Goal: Information Seeking & Learning: Learn about a topic

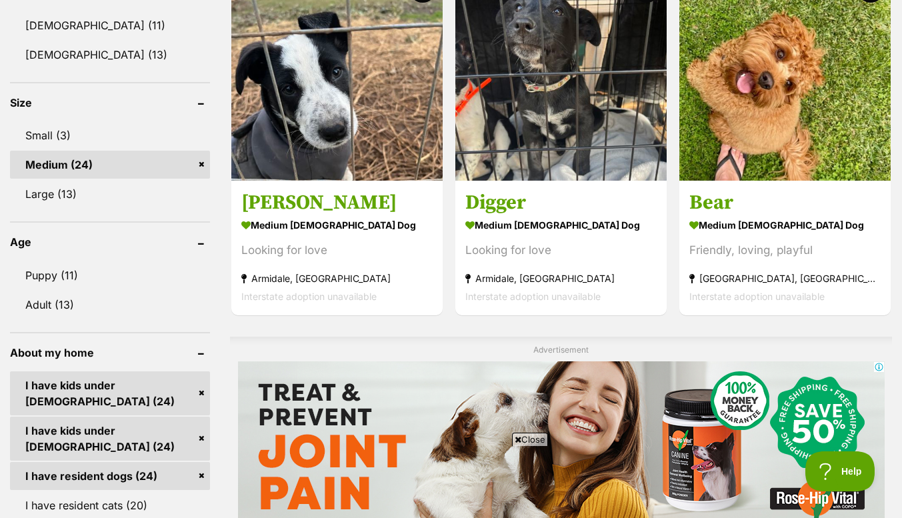
scroll to position [824, 0]
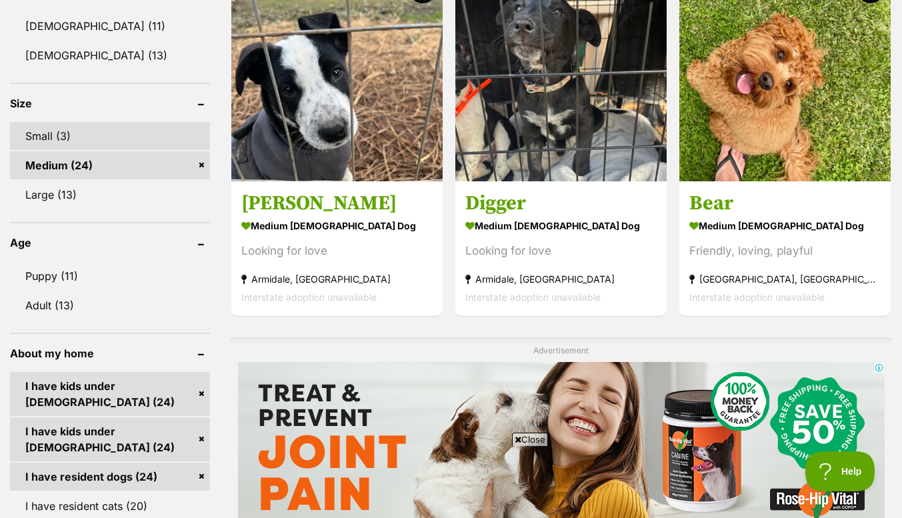
click at [54, 137] on link "Small (3)" at bounding box center [110, 136] width 200 height 28
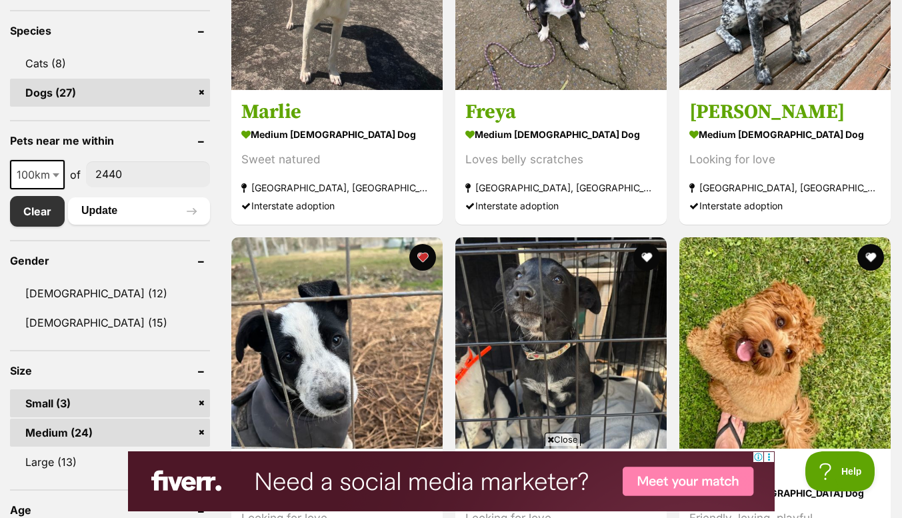
click at [202, 434] on link "Medium (24)" at bounding box center [110, 433] width 200 height 28
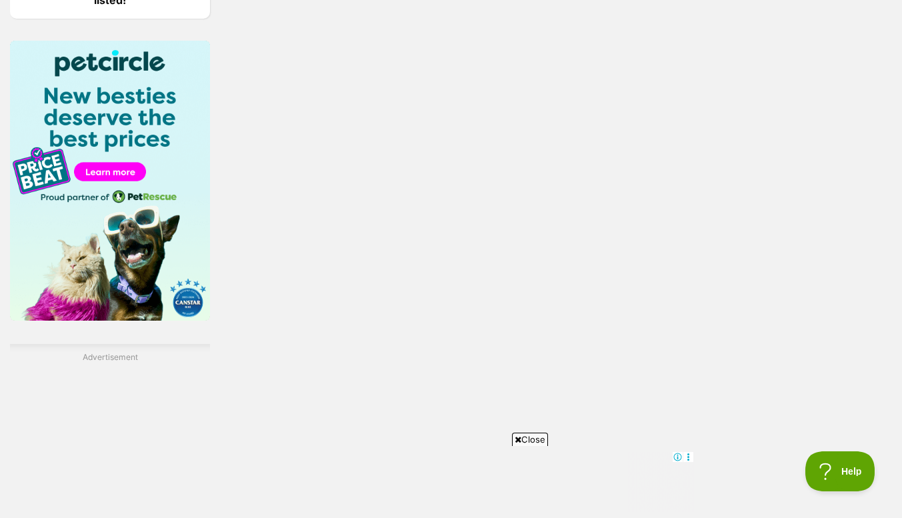
scroll to position [1481, 0]
